Goal: Check status: Check status

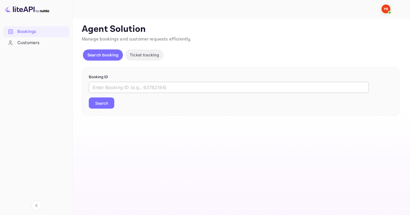
click at [107, 86] on input "text" at bounding box center [229, 87] width 280 height 11
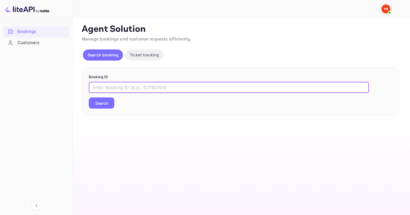
paste input "9907047"
type input "9907047"
click at [102, 101] on button "Search" at bounding box center [101, 103] width 25 height 11
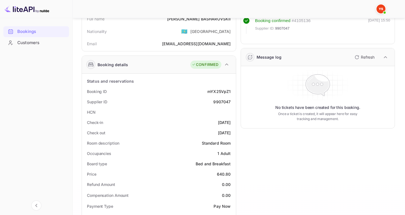
scroll to position [48, 0]
drag, startPoint x: 214, startPoint y: 100, endPoint x: 232, endPoint y: 102, distance: 18.5
click at [232, 102] on div "Supplier ID 9907047" at bounding box center [159, 102] width 150 height 10
copy div "9907047"
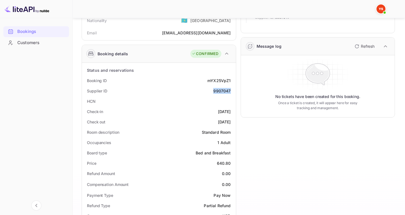
scroll to position [0, 0]
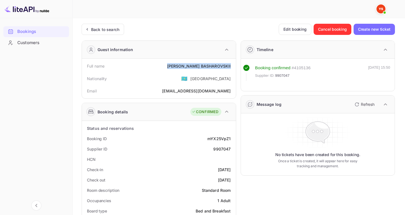
drag, startPoint x: 182, startPoint y: 66, endPoint x: 233, endPoint y: 66, distance: 50.6
click at [233, 66] on div "Full name SERGEI BASHAROVSKII" at bounding box center [159, 66] width 150 height 10
copy div "SERGEI BASHAROVSKII"
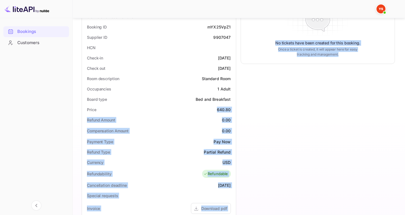
drag, startPoint x: 218, startPoint y: 109, endPoint x: 236, endPoint y: 109, distance: 18.7
click at [236, 109] on div "Guest information Full name SERGEI BASHAROVSKII Nationality 🇰🇿 Kazakhstan Email…" at bounding box center [236, 133] width 318 height 419
click at [252, 106] on div "Timeline Booking confirmed # 4105136 Supplier ID: 9907047 10 Oct 2025 15:50 Mes…" at bounding box center [315, 133] width 159 height 419
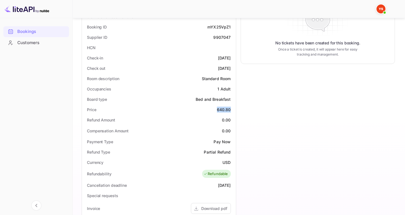
drag, startPoint x: 217, startPoint y: 108, endPoint x: 232, endPoint y: 110, distance: 14.9
click at [232, 110] on div "Price 640.80" at bounding box center [159, 110] width 150 height 10
copy div "640.80"
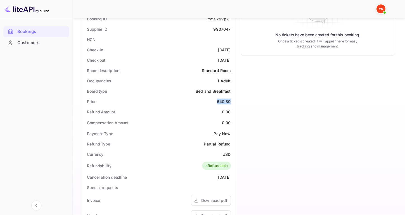
scroll to position [124, 0]
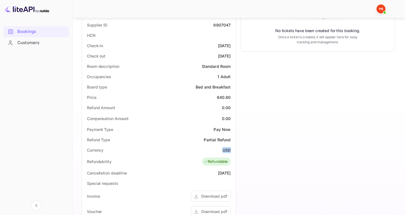
drag, startPoint x: 222, startPoint y: 150, endPoint x: 234, endPoint y: 150, distance: 12.9
click at [234, 150] on div "Status and reservations Booking ID mYX25VpZ1 Supplier ID 9907047 HCN Check-in 2…" at bounding box center [159, 162] width 154 height 330
copy div "USD"
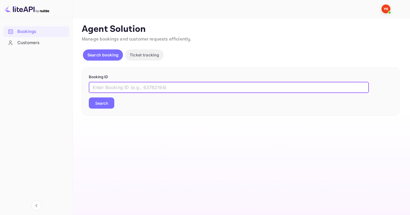
drag, startPoint x: 114, startPoint y: 87, endPoint x: 106, endPoint y: 98, distance: 14.0
click at [114, 87] on input "text" at bounding box center [229, 87] width 280 height 11
paste input "9486759"
type input "9486759"
click at [102, 102] on button "Search" at bounding box center [101, 103] width 25 height 11
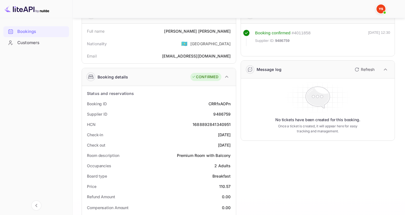
scroll to position [35, 0]
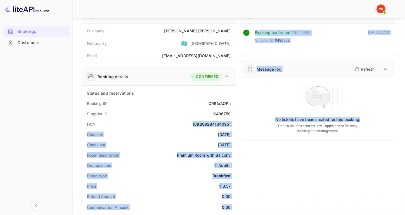
drag, startPoint x: 193, startPoint y: 123, endPoint x: 240, endPoint y: 125, distance: 47.6
click at [240, 125] on div "Guest information Full name [PERSON_NAME] Nationality 🇰🇿 [DEMOGRAPHIC_DATA] Ema…" at bounding box center [236, 210] width 318 height 419
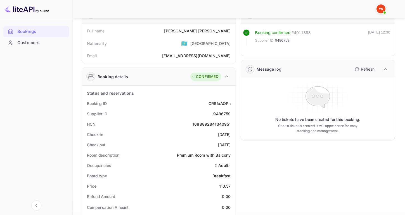
click at [248, 147] on div "Timeline Booking confirmed # 4011858 Supplier ID: 9486759 [DATE] 12:30 Message …" at bounding box center [315, 210] width 159 height 419
drag, startPoint x: 213, startPoint y: 112, endPoint x: 231, endPoint y: 115, distance: 17.8
click at [231, 115] on div "Supplier ID 9486759" at bounding box center [159, 114] width 150 height 10
copy div "9486759"
drag, startPoint x: 201, startPoint y: 31, endPoint x: 233, endPoint y: 33, distance: 31.4
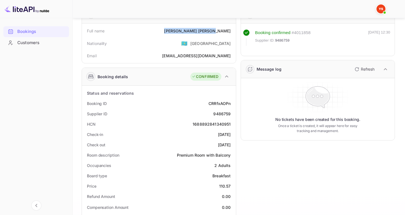
click at [233, 33] on div "Full name [PERSON_NAME]" at bounding box center [159, 31] width 150 height 10
copy div "[PERSON_NAME]"
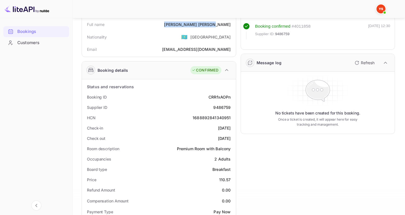
scroll to position [42, 0]
drag, startPoint x: 217, startPoint y: 179, endPoint x: 233, endPoint y: 180, distance: 16.3
click at [233, 180] on div "Price 110.57" at bounding box center [159, 180] width 150 height 10
copy div "110.57"
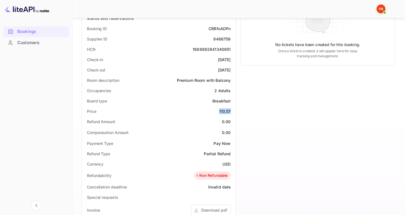
scroll to position [146, 0]
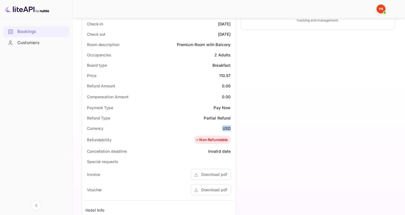
drag, startPoint x: 226, startPoint y: 129, endPoint x: 232, endPoint y: 130, distance: 6.6
click at [232, 130] on div "Currency USD" at bounding box center [159, 128] width 150 height 10
copy div "USD"
